Goal: Task Accomplishment & Management: Complete application form

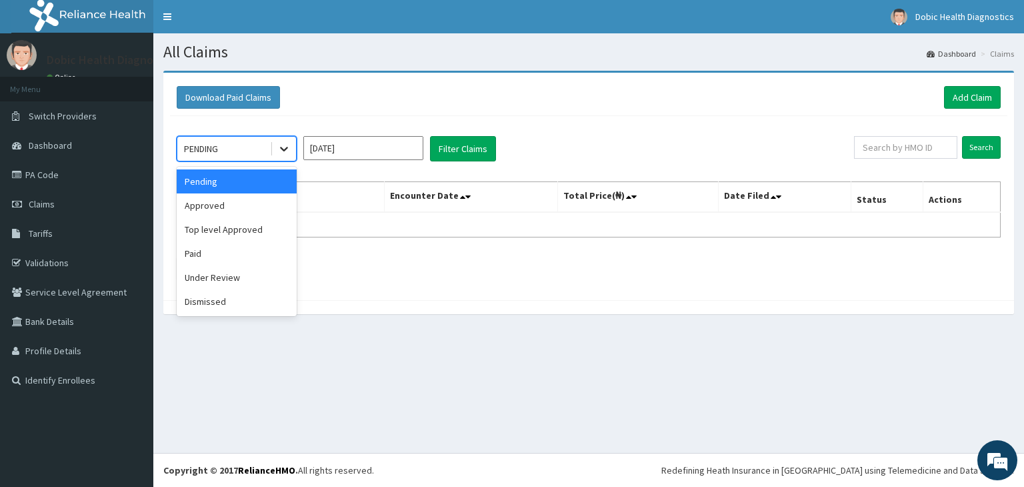
click at [290, 147] on icon at bounding box center [283, 148] width 13 height 13
click at [248, 213] on div "Approved" at bounding box center [237, 205] width 120 height 24
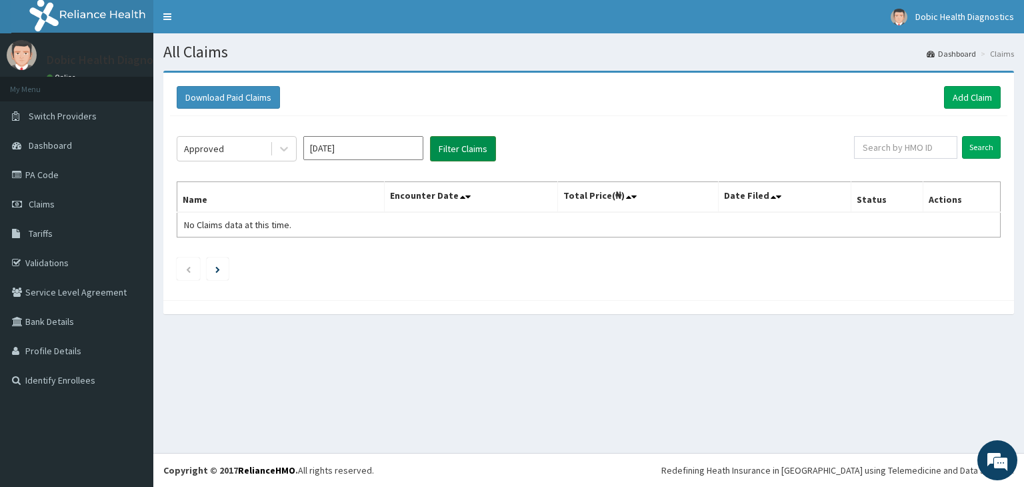
click at [469, 139] on button "Filter Claims" at bounding box center [463, 148] width 66 height 25
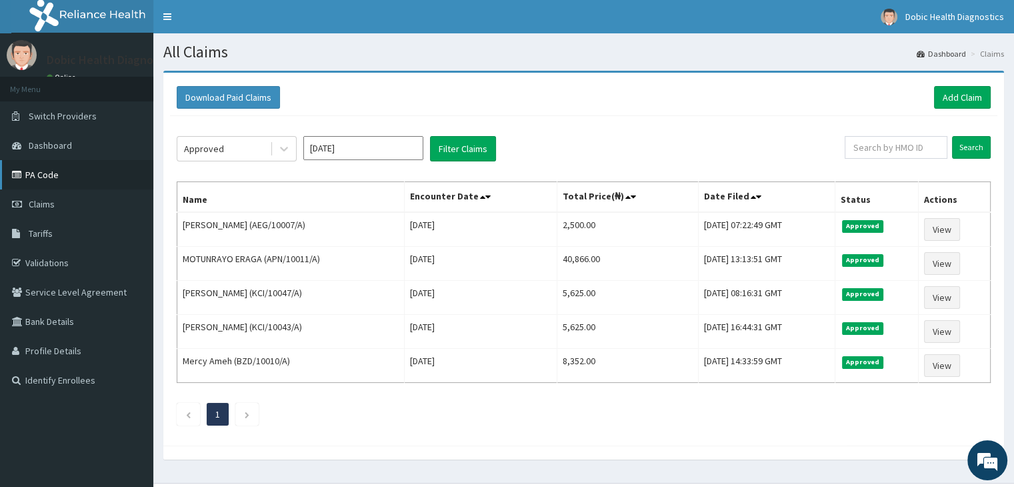
click at [43, 174] on link "PA Code" at bounding box center [76, 174] width 153 height 29
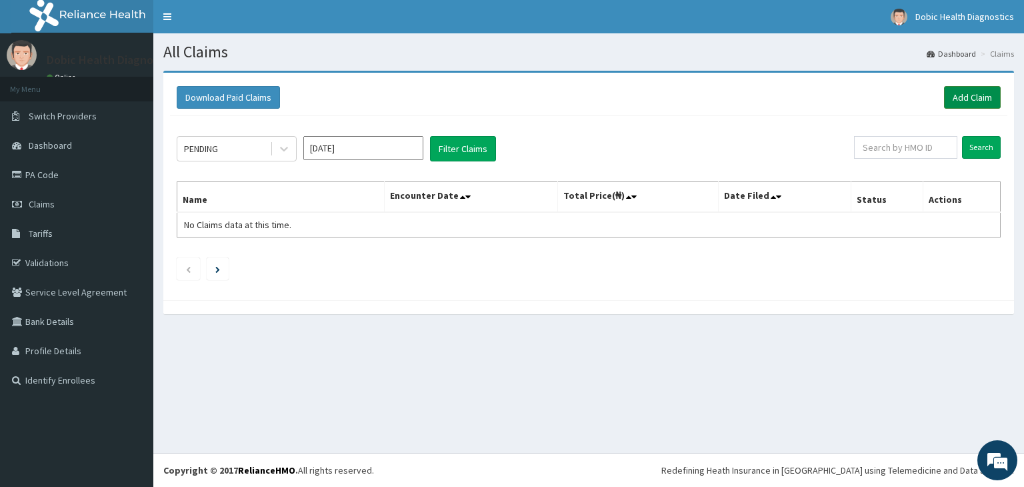
click at [983, 89] on link "Add Claim" at bounding box center [972, 97] width 57 height 23
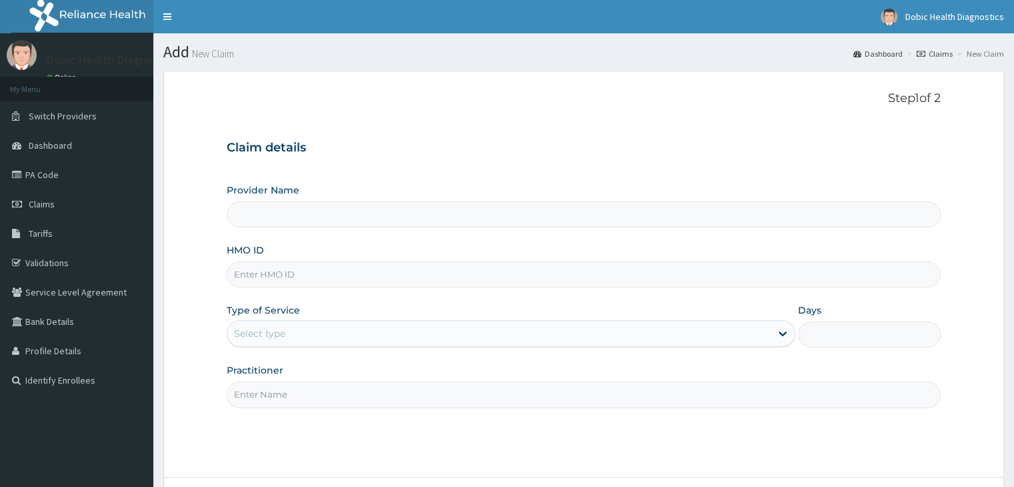
type input "Dobic Health Diagnostics"
click at [323, 276] on input "HMO ID" at bounding box center [583, 274] width 713 height 26
paste input "PSA/10036/A"
type input "PSA/10036/A"
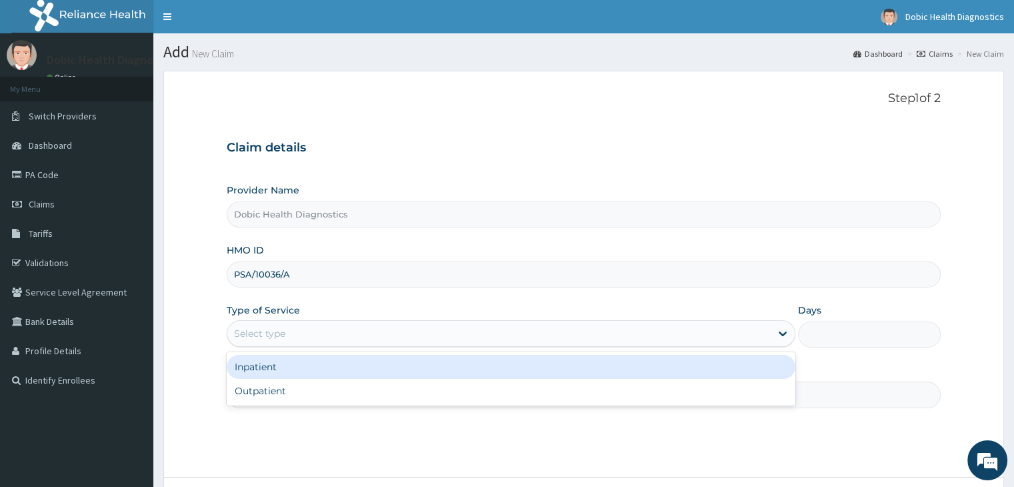
click at [291, 336] on div "Select type" at bounding box center [498, 333] width 543 height 21
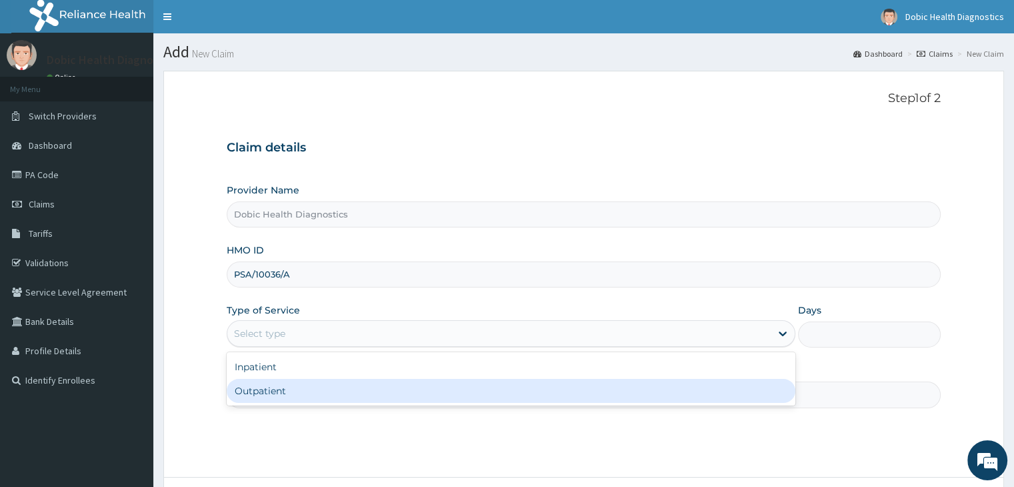
click at [288, 387] on div "Outpatient" at bounding box center [511, 391] width 569 height 24
type input "1"
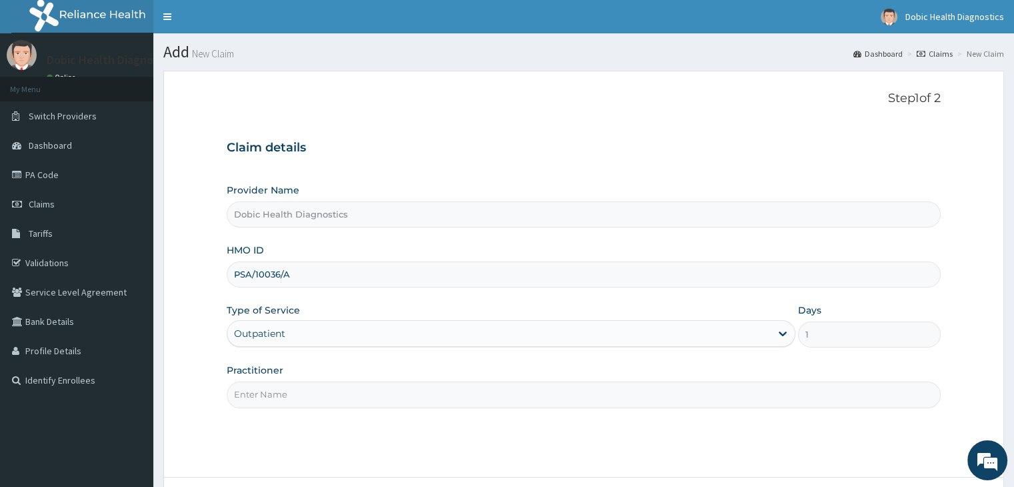
click at [299, 393] on input "Practitioner" at bounding box center [583, 394] width 713 height 26
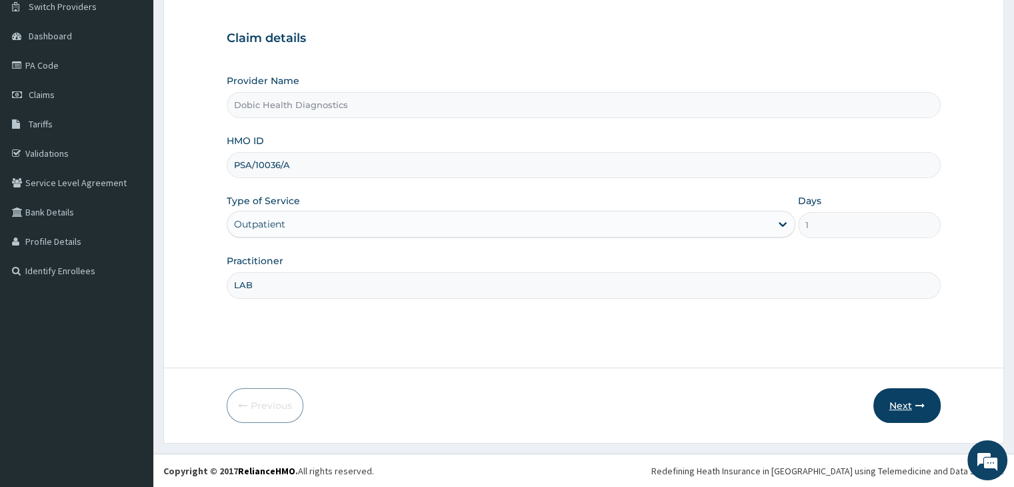
type input "LAB"
click at [912, 401] on button "Next" at bounding box center [906, 405] width 67 height 35
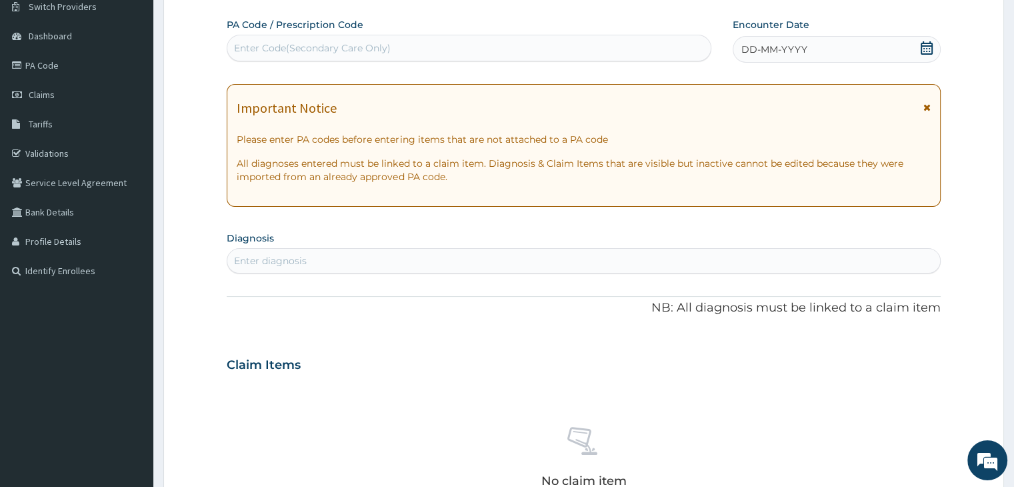
click at [496, 51] on div "Enter Code(Secondary Care Only)" at bounding box center [468, 47] width 483 height 21
paste input "PA/767F29"
type input "PA/767F29"
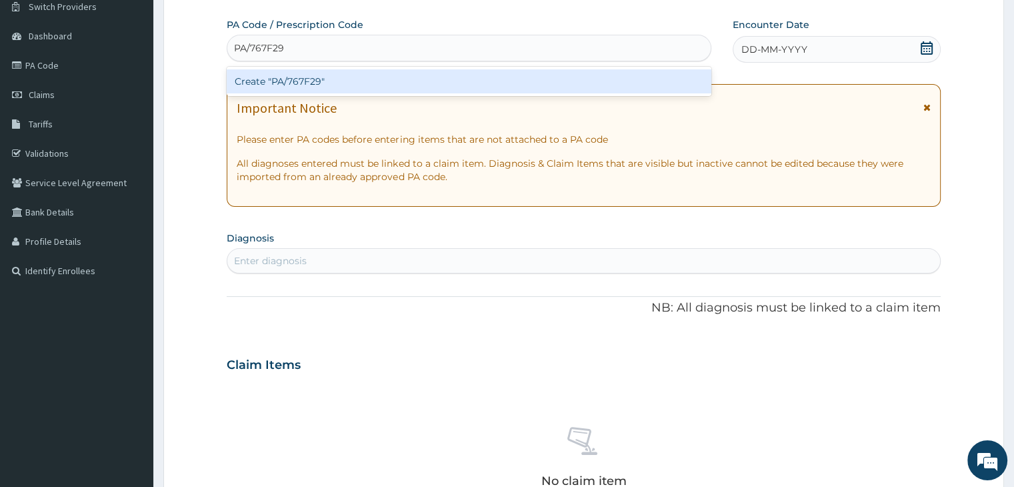
click at [435, 75] on div "Create "PA/767F29"" at bounding box center [469, 81] width 485 height 24
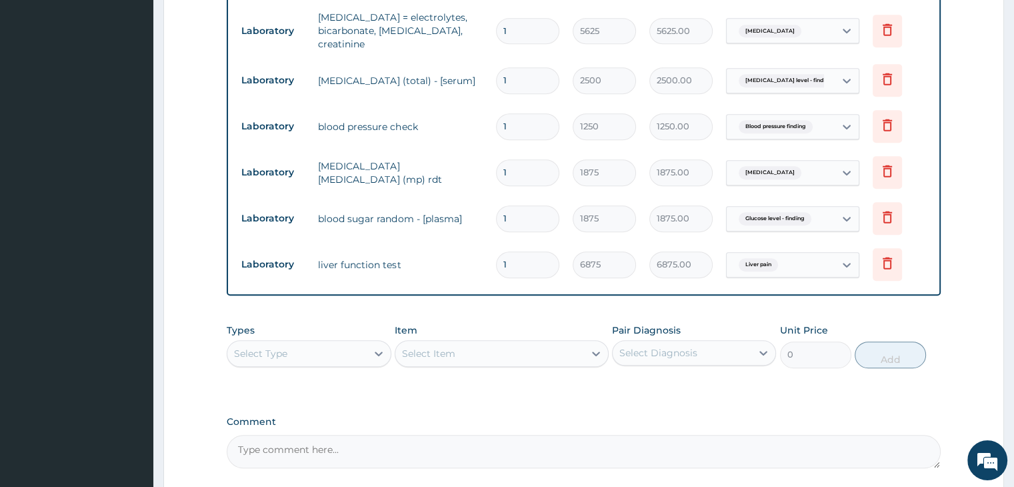
scroll to position [731, 0]
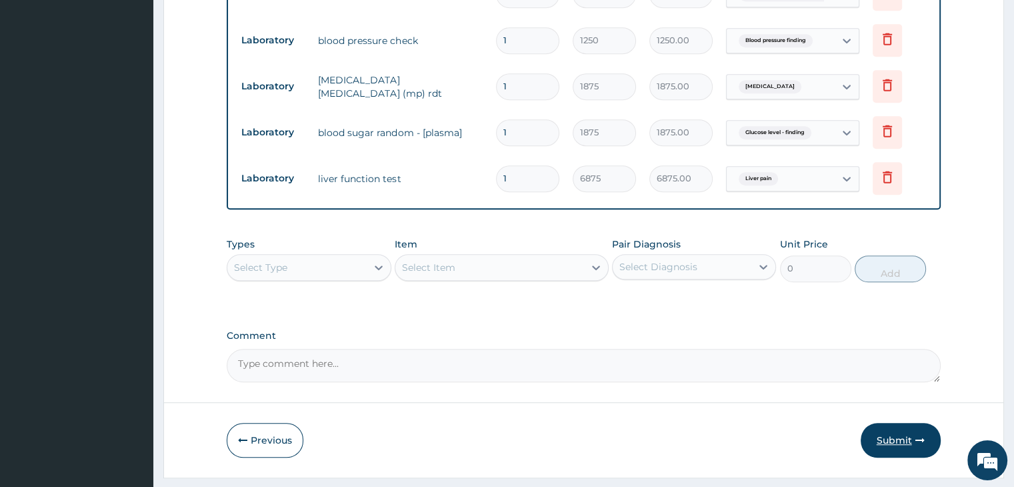
click at [893, 423] on button "Submit" at bounding box center [901, 440] width 80 height 35
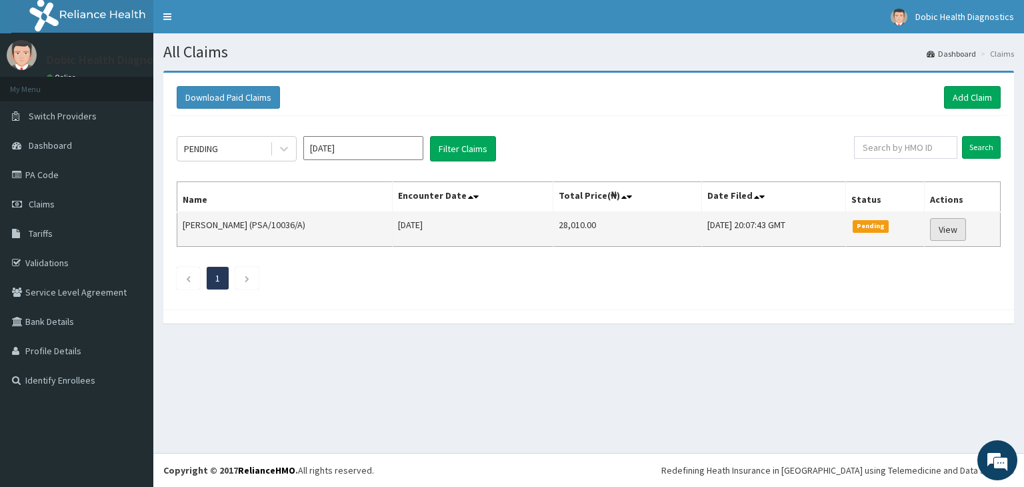
click at [953, 226] on link "View" at bounding box center [948, 229] width 36 height 23
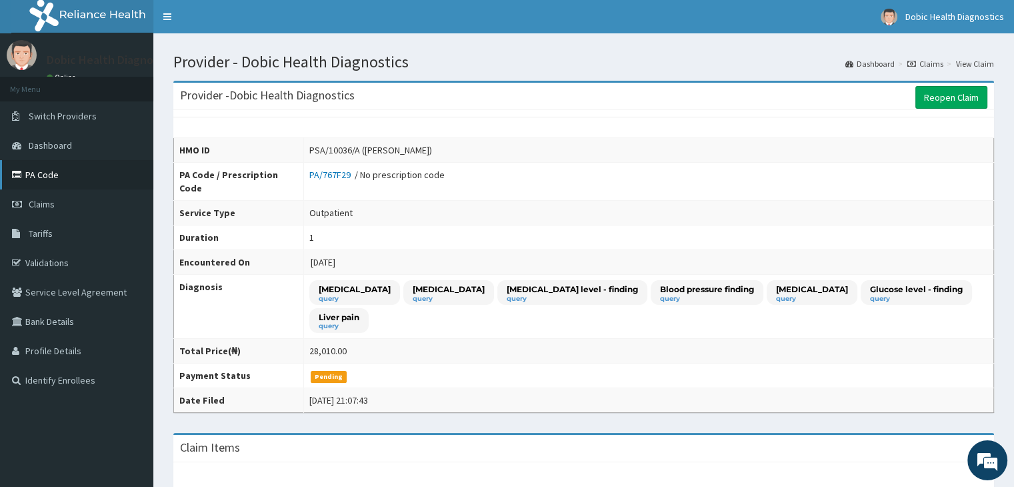
click at [41, 182] on link "PA Code" at bounding box center [76, 174] width 153 height 29
